Goal: Task Accomplishment & Management: Manage account settings

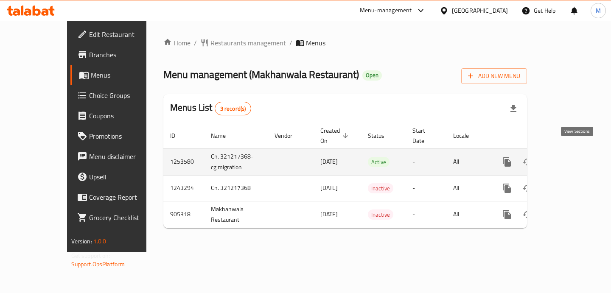
click at [572, 157] on icon "enhanced table" at bounding box center [568, 162] width 10 height 10
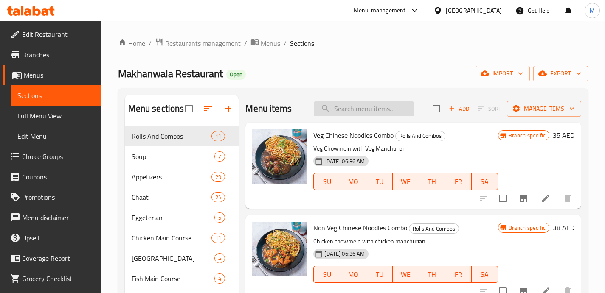
click at [341, 115] on input "search" at bounding box center [364, 108] width 100 height 15
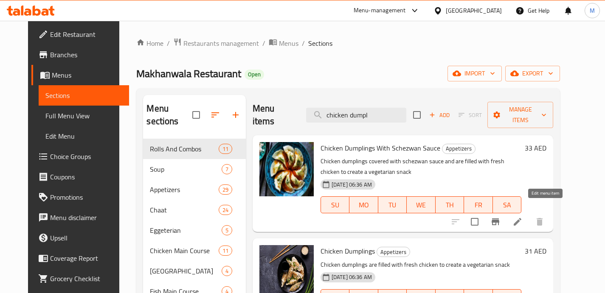
type input "chicken dumpl"
click at [522, 217] on icon at bounding box center [517, 222] width 10 height 10
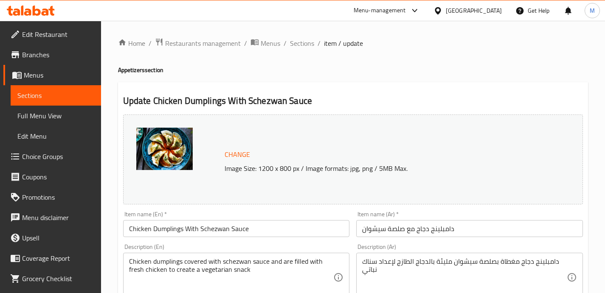
scroll to position [60, 0]
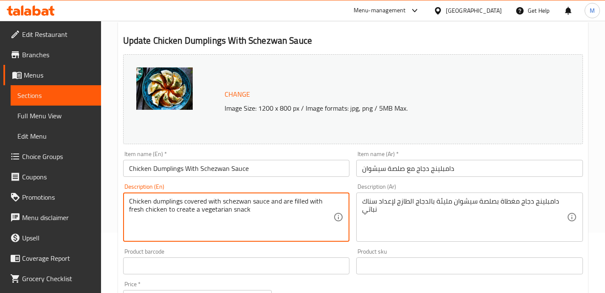
click at [211, 209] on textarea "Chicken dumplings covered with schezwan sauce and are filled with fresh chicken…" at bounding box center [231, 217] width 204 height 40
drag, startPoint x: 240, startPoint y: 212, endPoint x: 168, endPoint y: 216, distance: 71.8
click at [168, 216] on textarea "Chicken dumplings covered with schezwan sauce and are filled with fresh chicken…" at bounding box center [231, 217] width 204 height 40
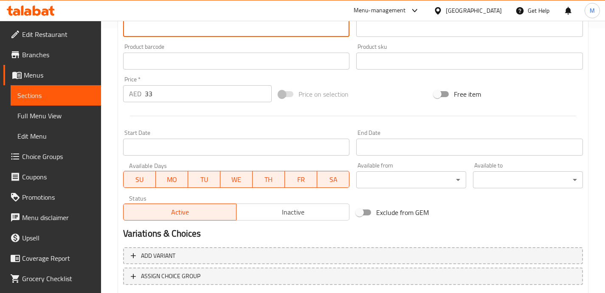
scroll to position [319, 0]
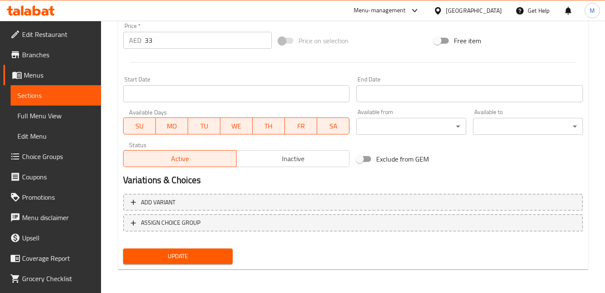
type textarea "Chicken dumplings covered with schezwan sauce and are filled with fresh chicken"
click at [186, 253] on span "Update" at bounding box center [178, 256] width 96 height 11
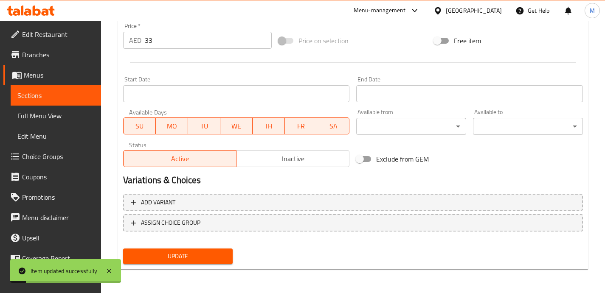
scroll to position [0, 0]
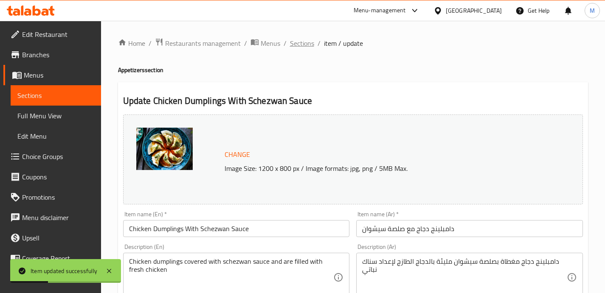
click at [303, 44] on span "Sections" at bounding box center [302, 43] width 24 height 10
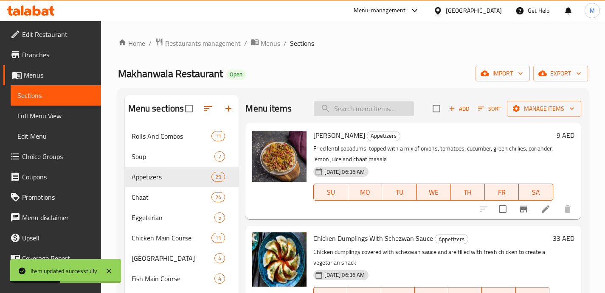
click at [330, 104] on input "search" at bounding box center [364, 108] width 100 height 15
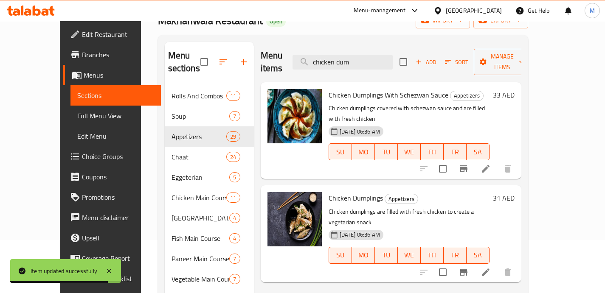
scroll to position [53, 0]
type input "chicken dum"
click at [497, 264] on li at bounding box center [485, 271] width 24 height 15
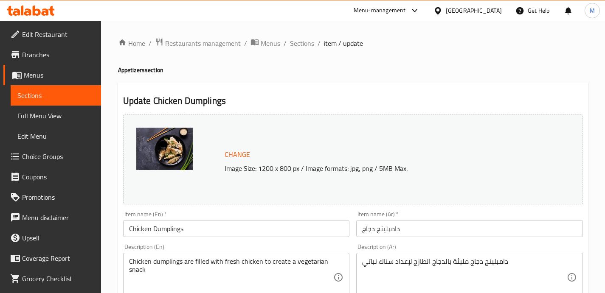
scroll to position [31, 0]
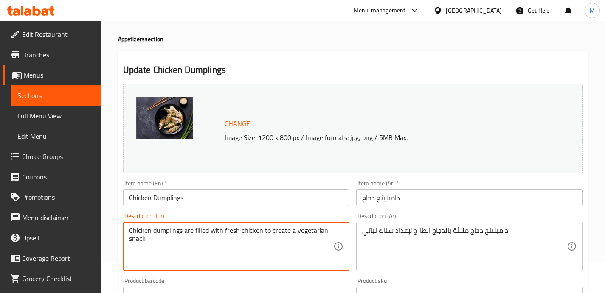
drag, startPoint x: 216, startPoint y: 246, endPoint x: 262, endPoint y: 237, distance: 46.7
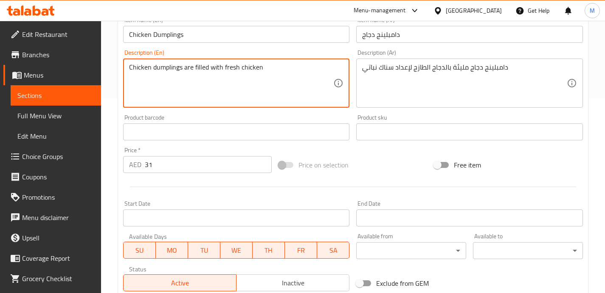
scroll to position [319, 0]
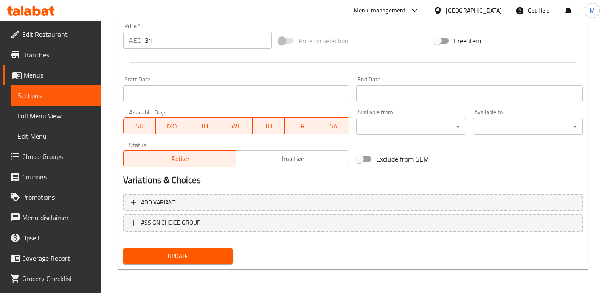
type textarea "Chicken dumplings are filled with fresh chicken"
click at [207, 255] on span "Update" at bounding box center [178, 256] width 96 height 11
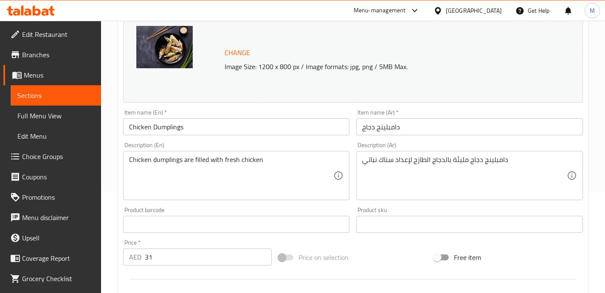
scroll to position [103, 0]
